Goal: Navigation & Orientation: Find specific page/section

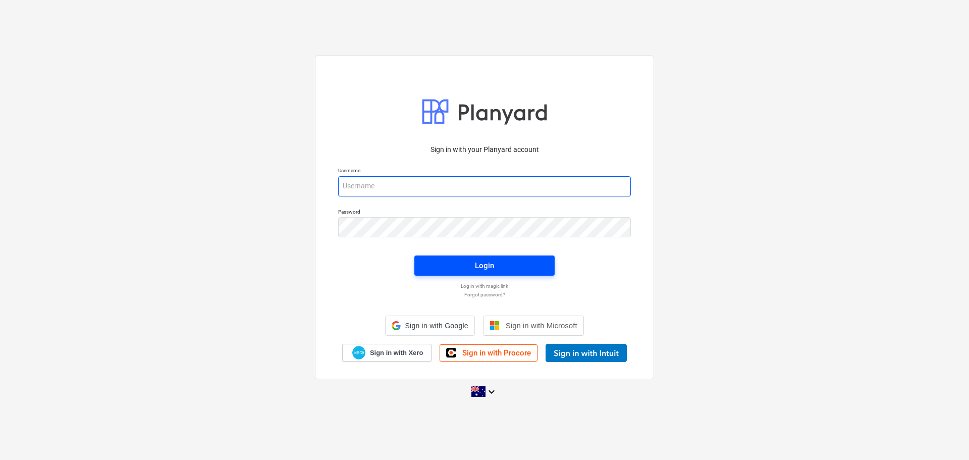
type input "[EMAIL_ADDRESS][DOMAIN_NAME]"
click at [464, 270] on span "Login" at bounding box center [485, 265] width 116 height 13
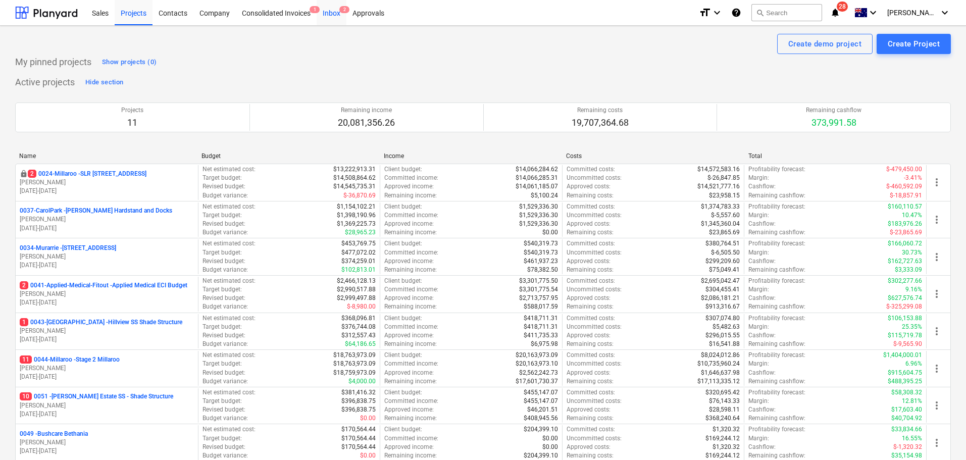
drag, startPoint x: 320, startPoint y: 9, endPoint x: 329, endPoint y: 18, distance: 12.9
click at [320, 8] on div "Inbox 2" at bounding box center [332, 12] width 30 height 26
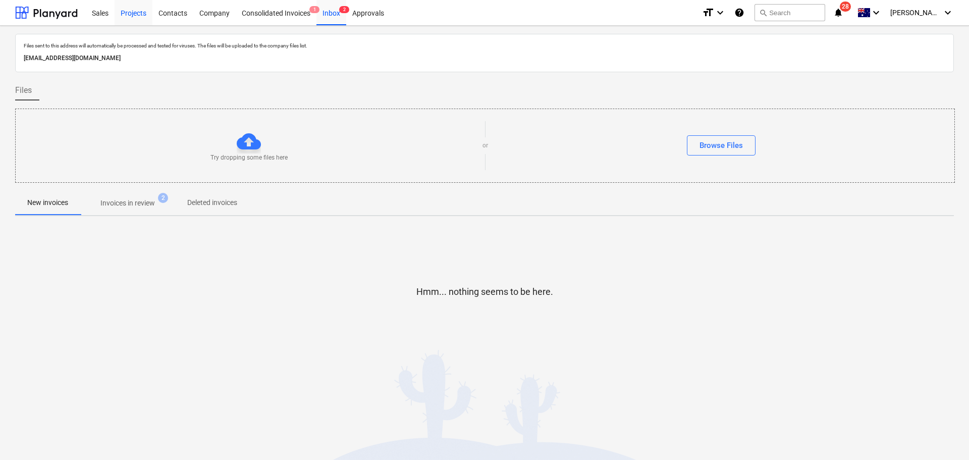
click at [128, 11] on div "Projects" at bounding box center [134, 12] width 38 height 26
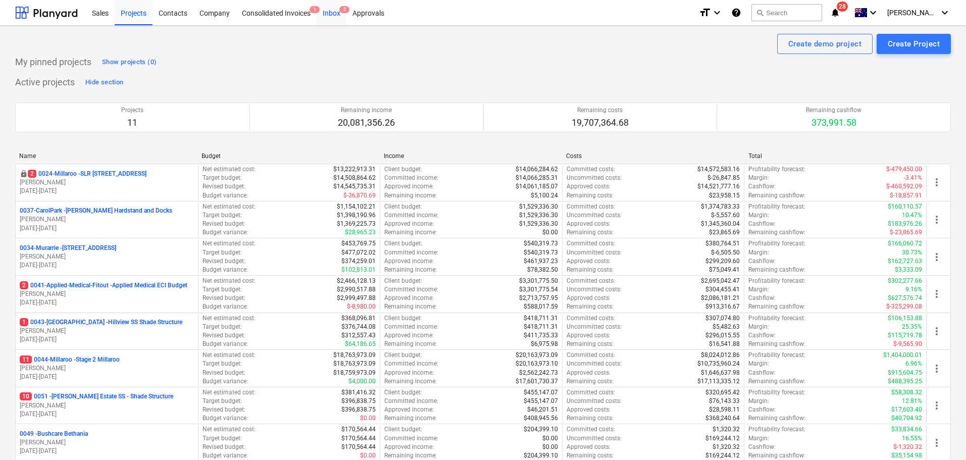
click at [322, 19] on div "Inbox 2" at bounding box center [332, 12] width 30 height 26
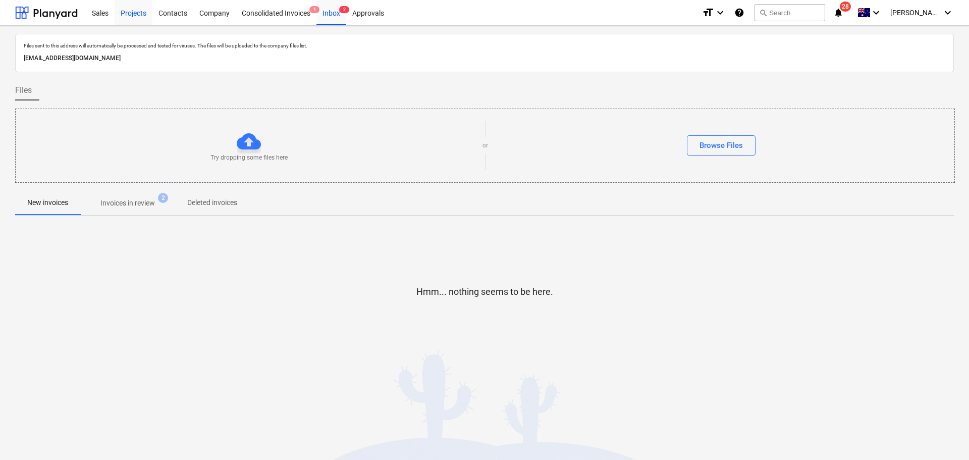
click at [140, 7] on div "Projects" at bounding box center [134, 12] width 38 height 26
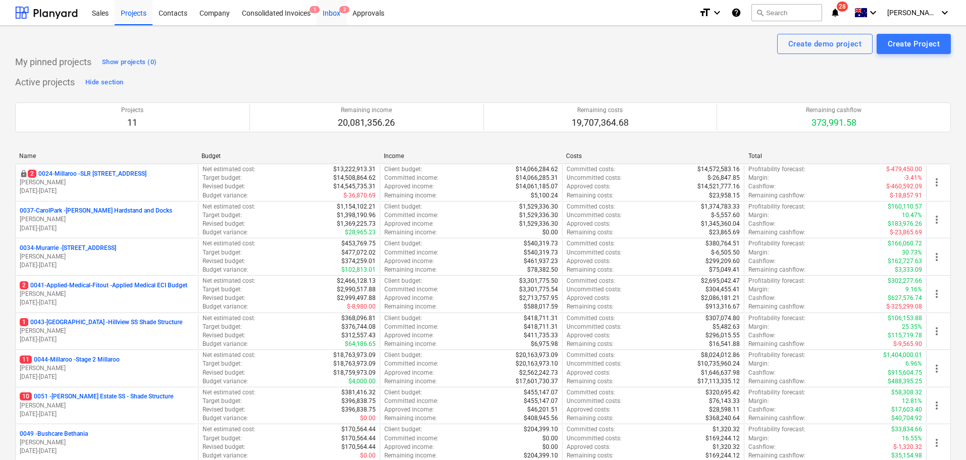
click at [331, 14] on div "Inbox 2" at bounding box center [332, 12] width 30 height 26
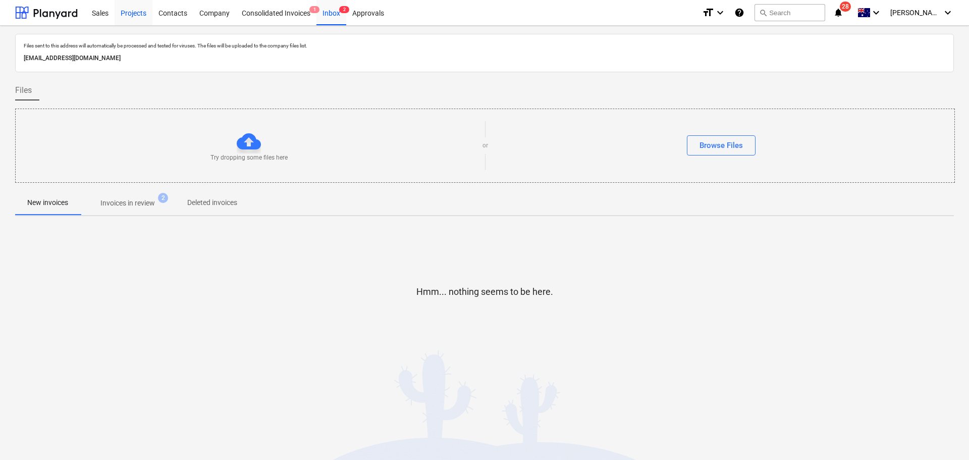
click at [125, 13] on div "Projects" at bounding box center [134, 12] width 38 height 26
